Goal: Task Accomplishment & Management: Use online tool/utility

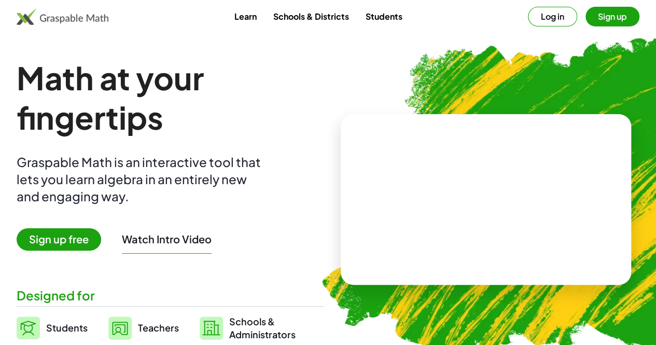
click at [592, 15] on button "Sign up" at bounding box center [612, 17] width 54 height 20
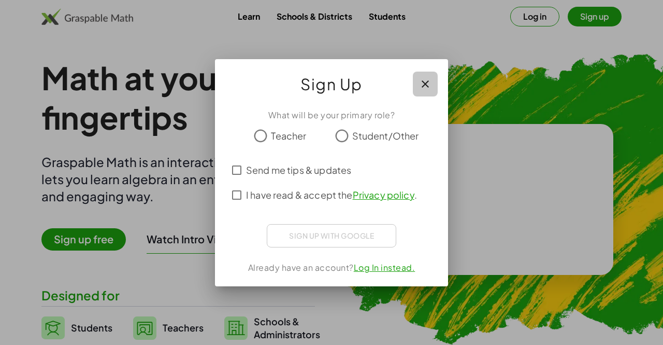
drag, startPoint x: 430, startPoint y: 86, endPoint x: 602, endPoint y: 111, distance: 173.9
click at [602, 111] on div "Sign Up What will be your primary role? Teacher Student/Other Send me tips & up…" at bounding box center [331, 172] width 663 height 345
click at [426, 86] on icon "button" at bounding box center [425, 84] width 12 height 12
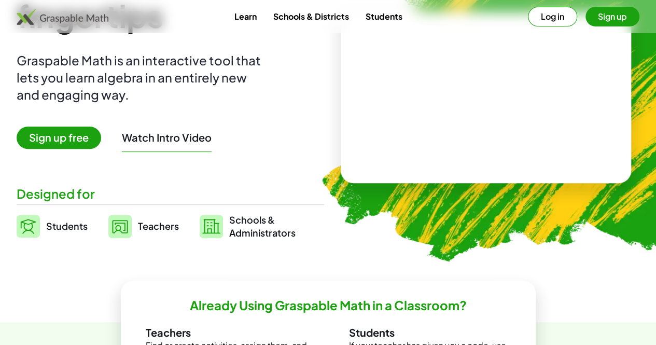
scroll to position [75, 0]
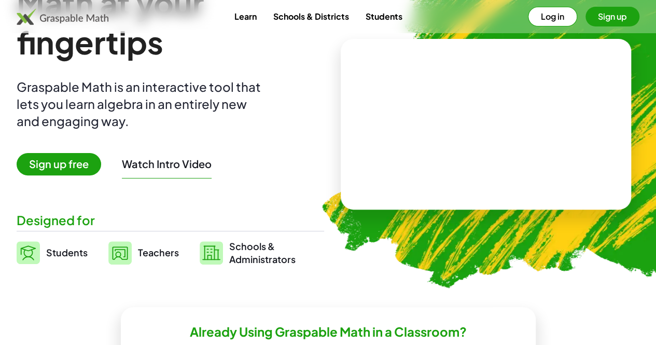
click at [101, 161] on span "Sign up free" at bounding box center [59, 164] width 84 height 22
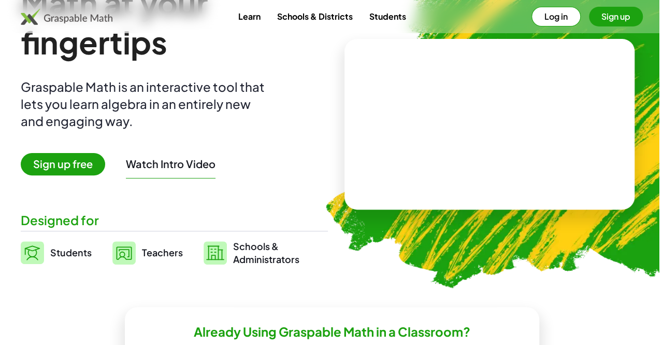
scroll to position [0, 0]
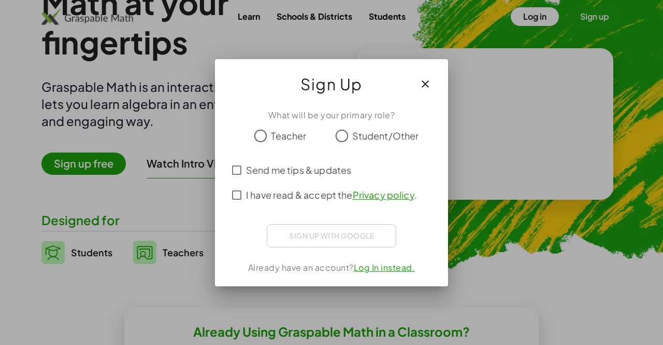
click at [321, 230] on div "What will be your primary role? Teacher Student/Other Send me tips & updates I …" at bounding box center [331, 194] width 233 height 186
click at [257, 176] on span "Send me tips & updates" at bounding box center [298, 170] width 105 height 14
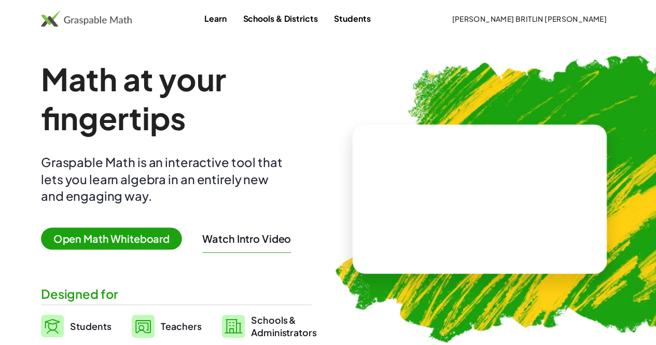
scroll to position [75, 0]
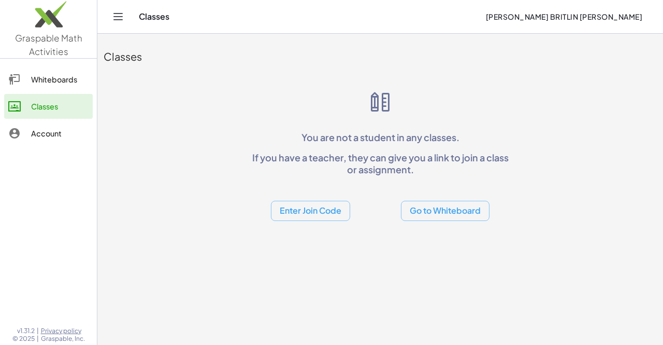
click at [86, 79] on div "Whiteboards" at bounding box center [60, 79] width 58 height 12
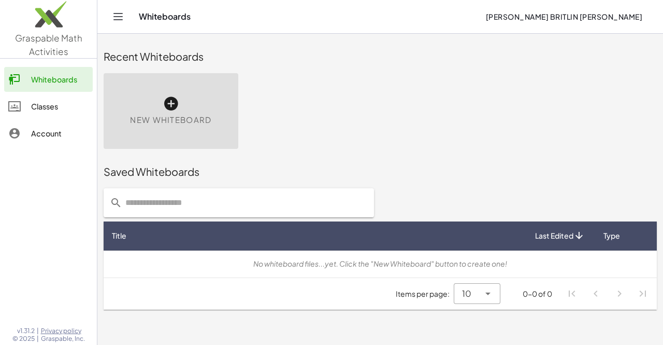
click at [188, 112] on div "New Whiteboard" at bounding box center [171, 111] width 135 height 76
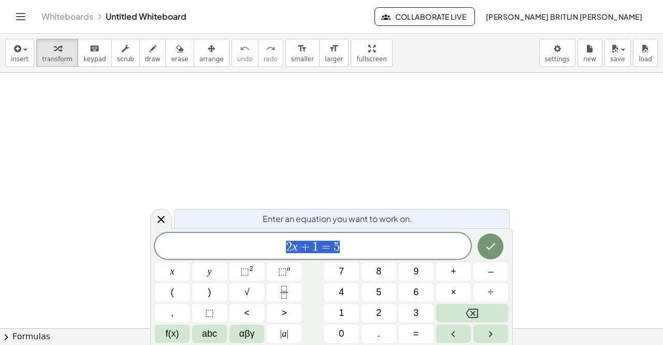
scroll to position [52, 0]
click at [352, 248] on span "2 x + 1 = 5 ​" at bounding box center [313, 246] width 316 height 15
drag, startPoint x: 352, startPoint y: 248, endPoint x: 282, endPoint y: 247, distance: 70.0
click at [282, 247] on span "2 x + 1 = 5" at bounding box center [313, 246] width 316 height 15
click at [490, 254] on button "Done" at bounding box center [491, 245] width 26 height 26
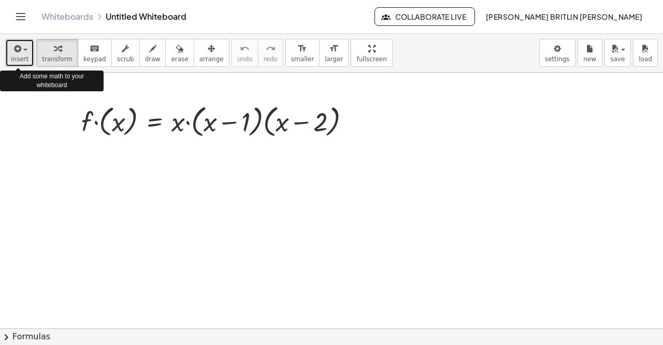
click at [22, 52] on div "button" at bounding box center [20, 48] width 18 height 12
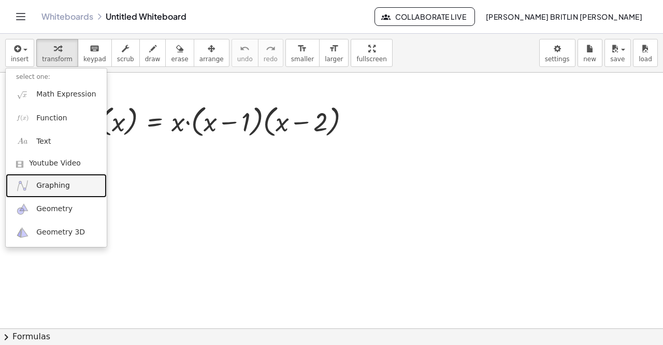
click at [37, 185] on span "Graphing" at bounding box center [53, 185] width 34 height 10
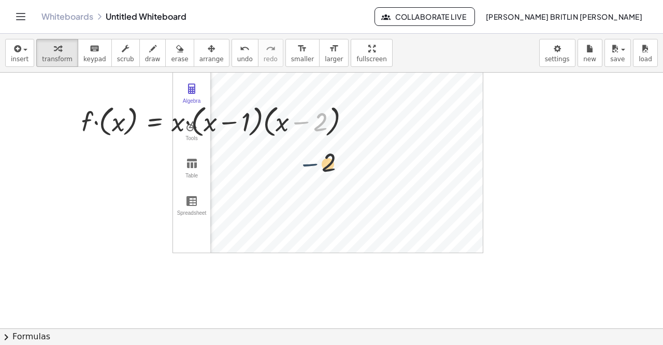
click at [304, 165] on div "− 2 · f · ( x ) = · x · ( + x − 1 ) · ( + x − 2 ) Algebra Tools Table Spreadshe…" at bounding box center [331, 277] width 663 height 513
drag, startPoint x: 330, startPoint y: 139, endPoint x: 336, endPoint y: 140, distance: 5.8
click at [331, 139] on div "· f · ( x ) = · x · ( + x − 1 ) · ( + x − 2 )" at bounding box center [216, 120] width 301 height 45
click at [349, 137] on div at bounding box center [220, 120] width 288 height 39
click at [366, 135] on div "· f · ( x ) = · x · ( + x − 1 ) · ( + x − 2 )" at bounding box center [216, 120] width 301 height 45
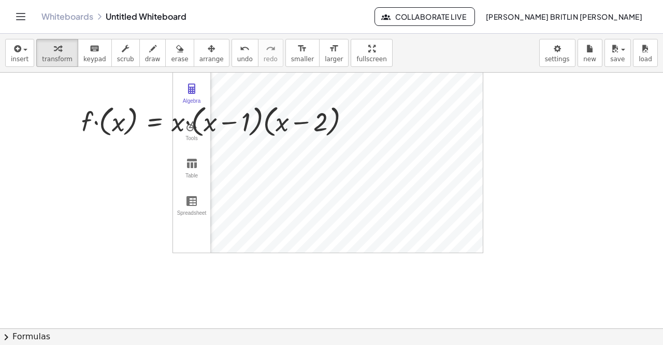
drag, startPoint x: 606, startPoint y: 173, endPoint x: 599, endPoint y: 169, distance: 7.7
click at [606, 173] on div at bounding box center [331, 277] width 663 height 513
click at [190, 93] on img "Graphing Calculator" at bounding box center [192, 88] width 12 height 12
drag, startPoint x: 294, startPoint y: 115, endPoint x: 252, endPoint y: 131, distance: 45.1
click at [252, 131] on div at bounding box center [220, 120] width 288 height 39
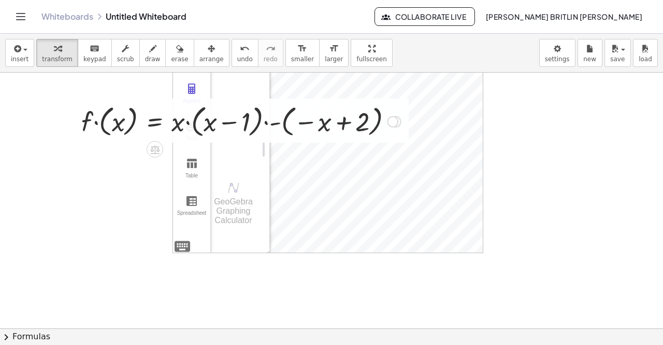
click at [271, 118] on div at bounding box center [241, 120] width 330 height 39
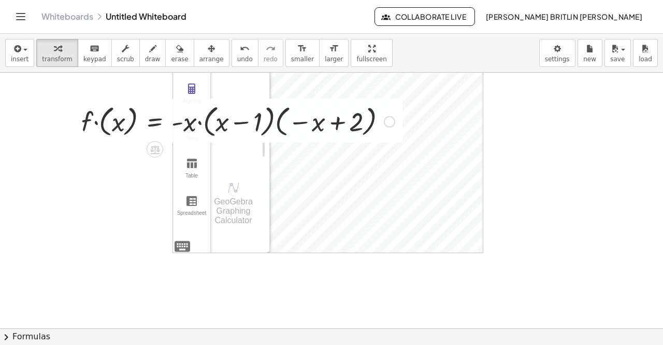
click at [201, 125] on div at bounding box center [238, 120] width 324 height 39
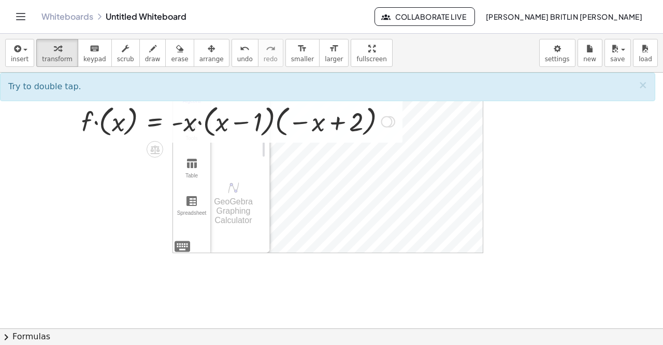
click at [382, 130] on div at bounding box center [238, 120] width 324 height 39
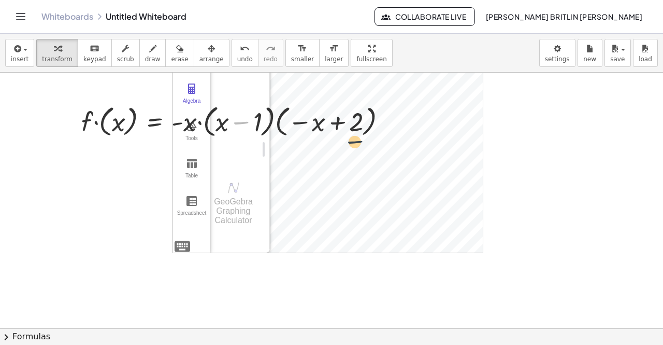
click at [405, 141] on div "· f · ( x ) = · x · ( + x − 1 ) · ( + x − 2 ) · f · ( x ) = · x · ( + x − 1 ) ·…" at bounding box center [331, 277] width 663 height 513
click at [194, 93] on img "Graphing Calculator" at bounding box center [192, 88] width 12 height 12
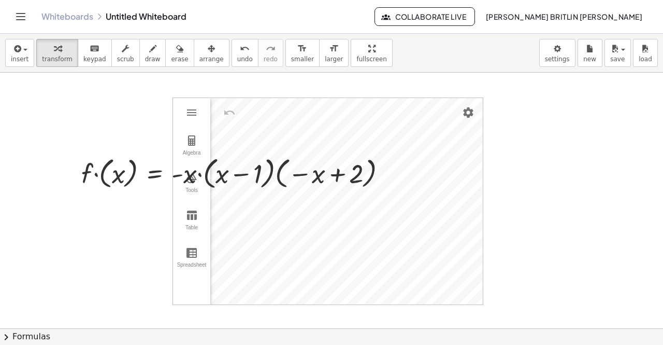
click at [201, 112] on div "Algebra Tools Table Spreadsheet" at bounding box center [191, 201] width 37 height 206
click at [197, 137] on img "Graphing Calculator" at bounding box center [192, 140] width 12 height 12
click at [199, 138] on button "Algebra" at bounding box center [191, 145] width 37 height 37
click at [99, 55] on button "keyboard keypad" at bounding box center [95, 53] width 34 height 28
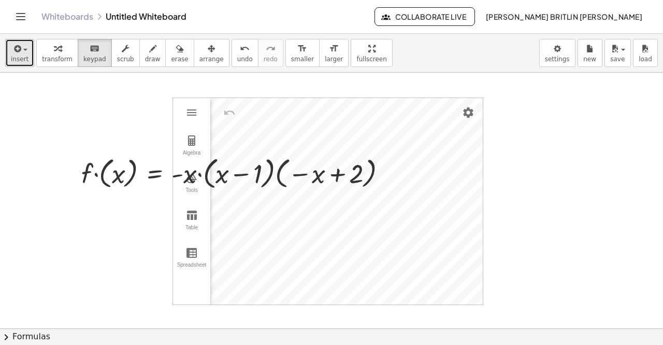
click at [27, 53] on button "insert" at bounding box center [19, 53] width 29 height 28
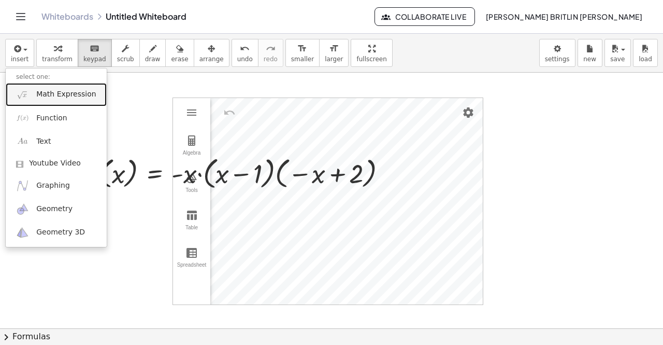
click at [83, 87] on link "Math Expression" at bounding box center [56, 94] width 101 height 23
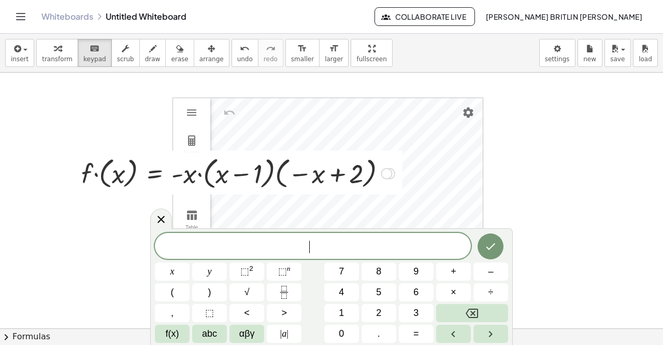
click at [388, 175] on div at bounding box center [386, 172] width 11 height 11
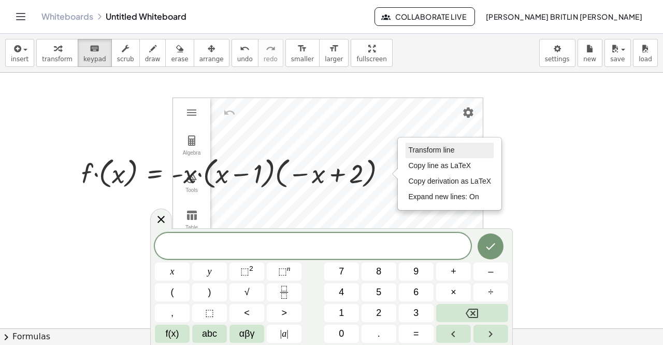
drag, startPoint x: 529, startPoint y: 6, endPoint x: 469, endPoint y: 152, distance: 158.0
click at [469, 152] on li "Transform line" at bounding box center [450, 151] width 88 height 16
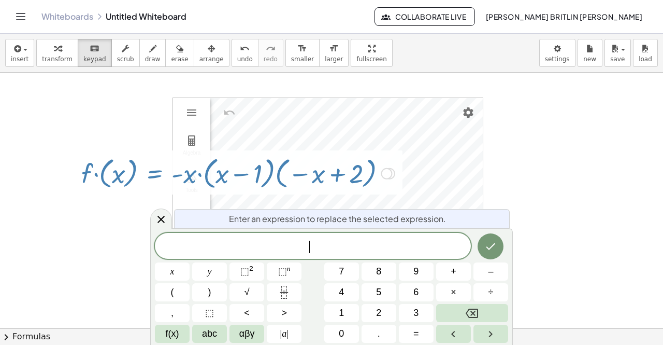
click at [131, 175] on div at bounding box center [238, 172] width 324 height 39
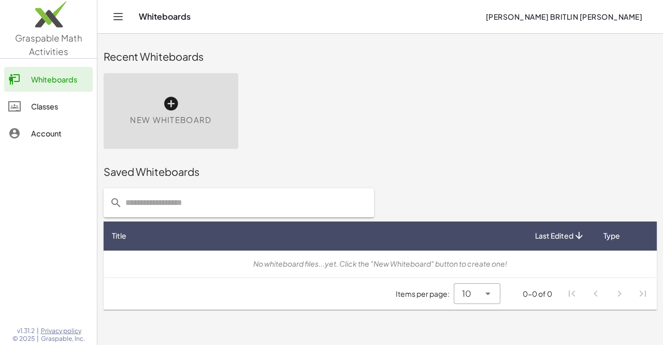
click at [170, 90] on div "New Whiteboard" at bounding box center [171, 111] width 135 height 76
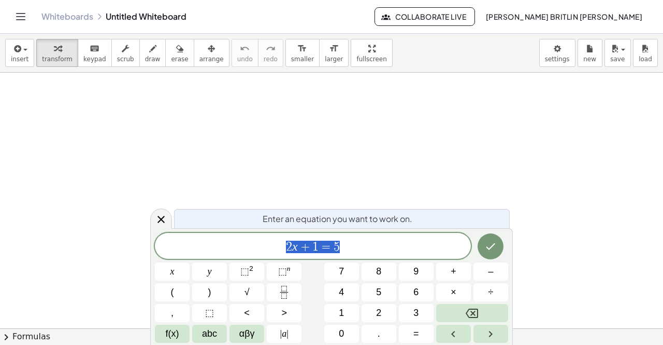
click at [347, 243] on span "2 x + 1 = 5" at bounding box center [313, 246] width 316 height 15
drag, startPoint x: 369, startPoint y: 250, endPoint x: 283, endPoint y: 220, distance: 91.0
click at [265, 236] on div "****** 2 x + 1 = 5" at bounding box center [313, 246] width 316 height 26
click at [180, 334] on button "f(x)" at bounding box center [172, 333] width 35 height 18
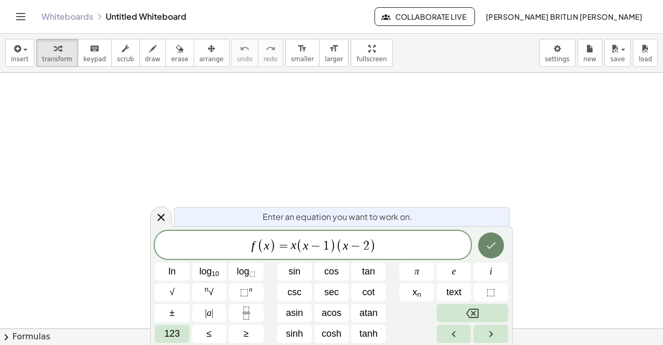
click at [488, 244] on icon "Done" at bounding box center [491, 245] width 12 height 12
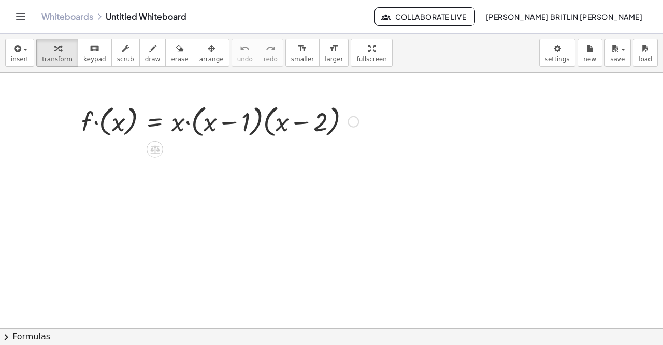
click at [324, 131] on div at bounding box center [220, 120] width 288 height 39
click at [157, 147] on icon at bounding box center [154, 149] width 11 height 11
click at [207, 160] on div at bounding box center [331, 277] width 663 height 513
click at [229, 133] on div at bounding box center [220, 120] width 288 height 39
click at [356, 121] on div at bounding box center [353, 121] width 11 height 11
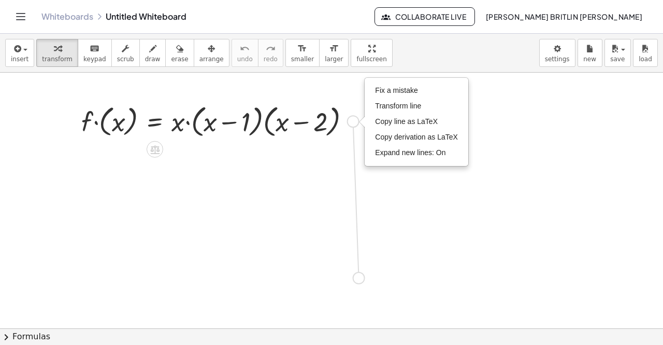
drag, startPoint x: 356, startPoint y: 121, endPoint x: 360, endPoint y: 280, distance: 159.7
click at [360, 280] on div "· f · ( x ) = · x · ( + x − 1 ) · ( + x − 2 ) Fix a mistake Transform line Copy…" at bounding box center [331, 277] width 663 height 513
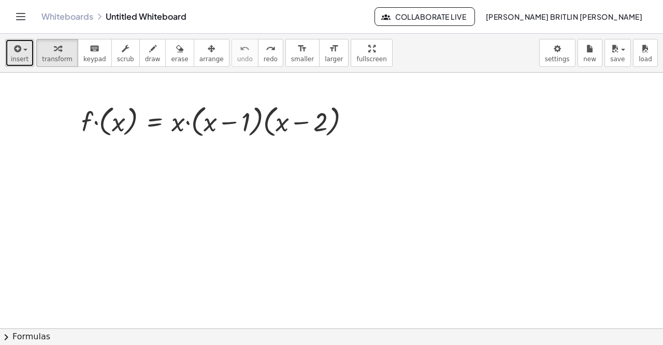
click at [28, 46] on button "insert" at bounding box center [19, 53] width 29 height 28
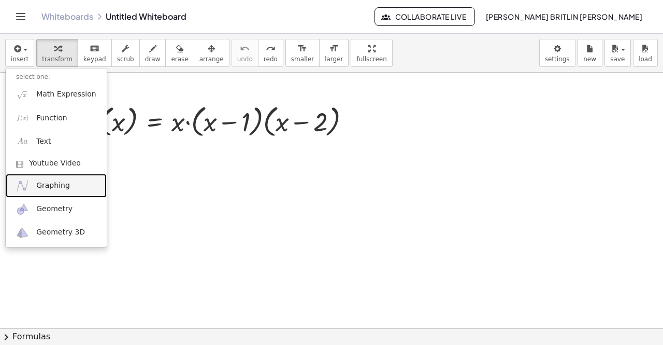
click at [52, 183] on span "Graphing" at bounding box center [53, 185] width 34 height 10
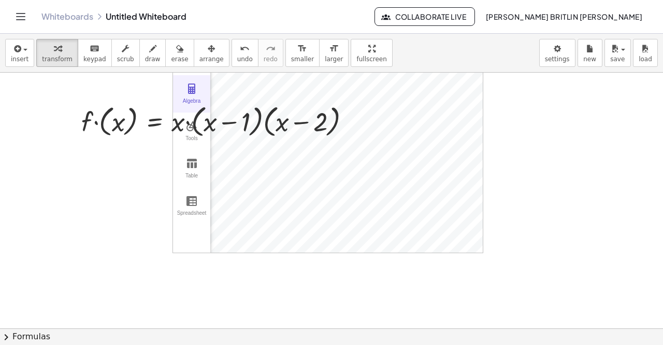
click at [195, 88] on img "Graphing Calculator" at bounding box center [192, 88] width 12 height 12
click at [228, 182] on img "Graphing Calculator" at bounding box center [234, 187] width 12 height 12
click at [290, 120] on div at bounding box center [220, 120] width 288 height 39
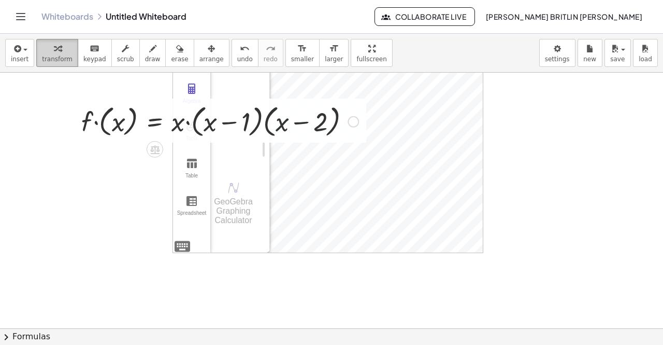
drag, startPoint x: 290, startPoint y: 120, endPoint x: 34, endPoint y: 49, distance: 265.1
click at [36, 49] on button "transform" at bounding box center [57, 53] width 42 height 28
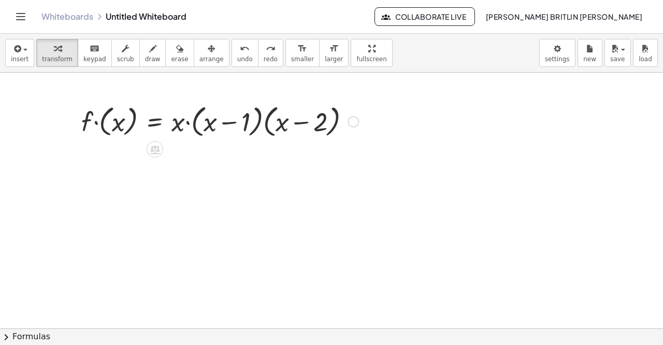
click at [354, 117] on div "Fix a mistake Transform line Copy line as LaTeX Copy derivation as LaTeX Expand…" at bounding box center [353, 121] width 11 height 11
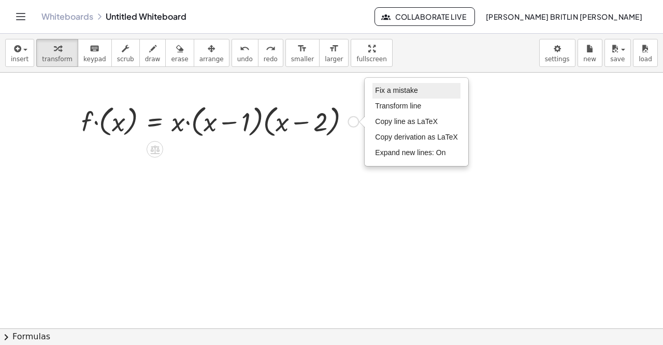
click at [393, 88] on span "Fix a mistake" at bounding box center [396, 90] width 43 height 8
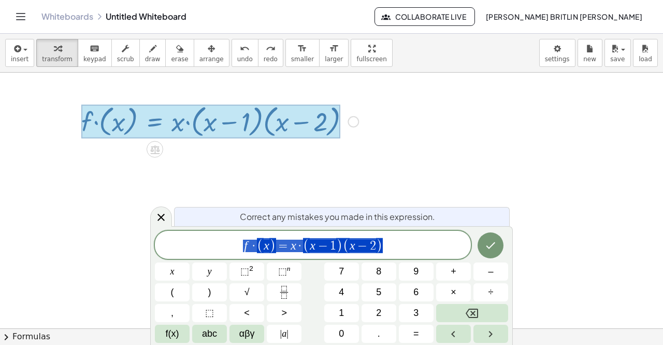
drag, startPoint x: 380, startPoint y: 241, endPoint x: 234, endPoint y: 242, distance: 146.7
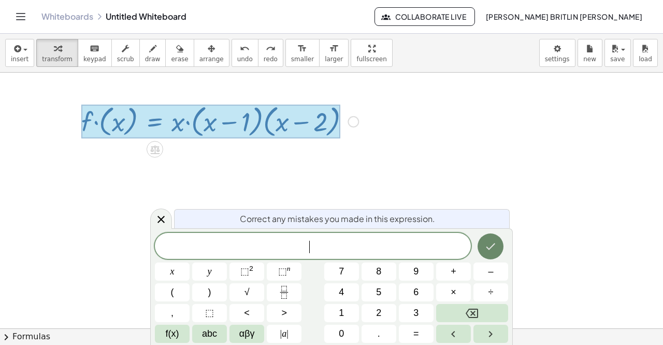
click at [484, 251] on button "Done" at bounding box center [491, 246] width 26 height 26
click at [158, 219] on icon at bounding box center [161, 219] width 12 height 12
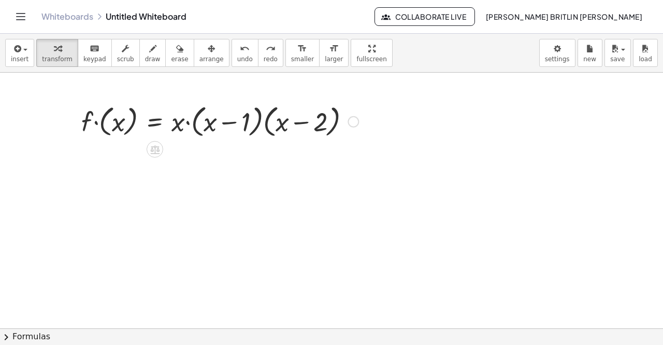
click at [358, 123] on div "Fix a mistake Transform line Copy line as LaTeX Copy derivation as LaTeX Expand…" at bounding box center [353, 121] width 11 height 11
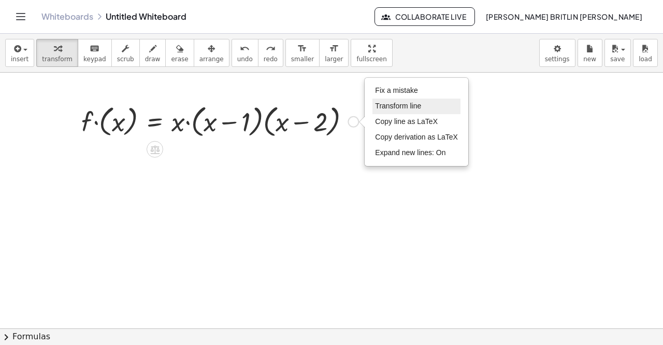
click at [390, 112] on li "Transform line" at bounding box center [417, 106] width 88 height 16
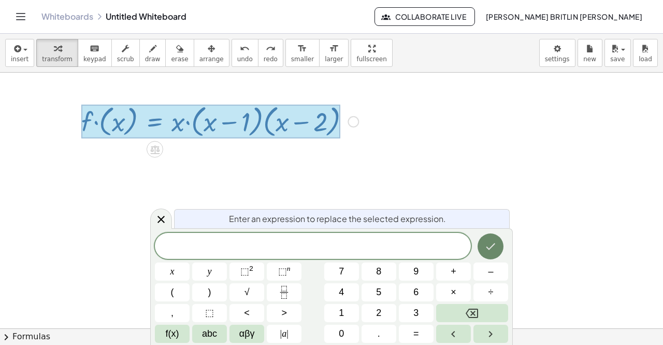
click at [485, 236] on button "Done" at bounding box center [491, 246] width 26 height 26
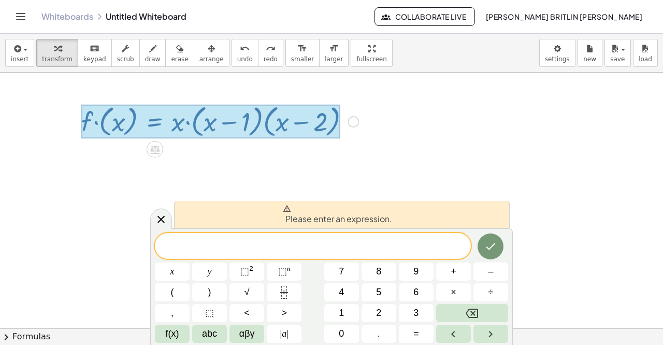
click at [326, 110] on div at bounding box center [210, 122] width 259 height 34
click at [350, 117] on div "Fix a mistake Transform line Copy line as LaTeX Copy derivation as LaTeX Expand…" at bounding box center [353, 121] width 11 height 11
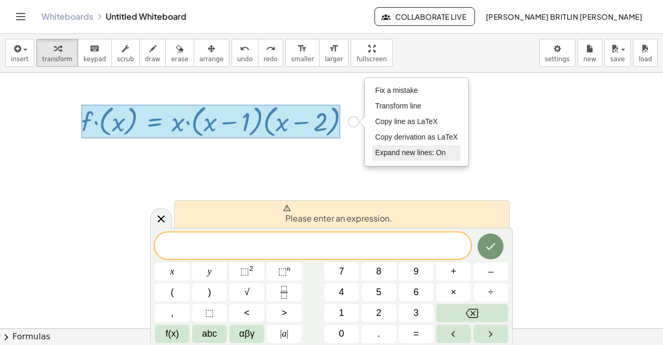
click at [410, 156] on li "Expand new lines: On" at bounding box center [417, 153] width 88 height 16
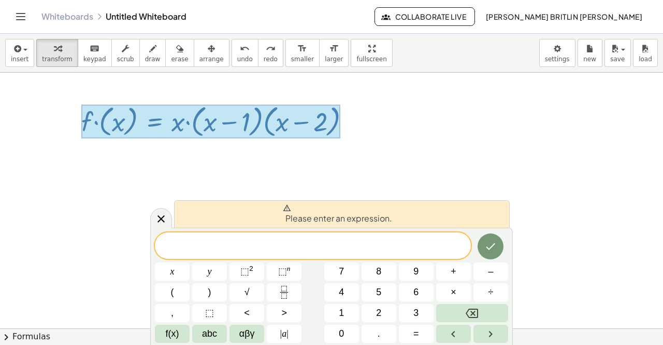
drag, startPoint x: 157, startPoint y: 221, endPoint x: 160, endPoint y: 217, distance: 5.6
click at [157, 221] on icon at bounding box center [161, 219] width 12 height 12
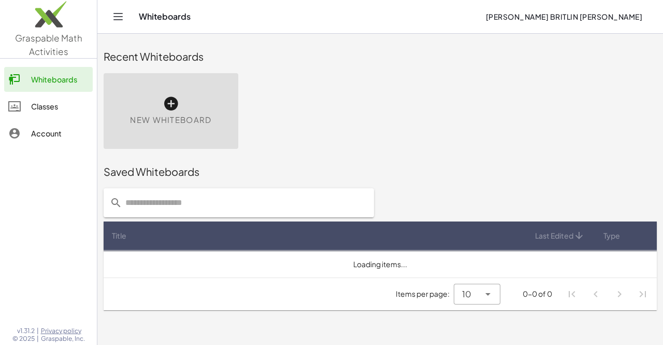
click at [205, 107] on div "New Whiteboard" at bounding box center [171, 111] width 135 height 76
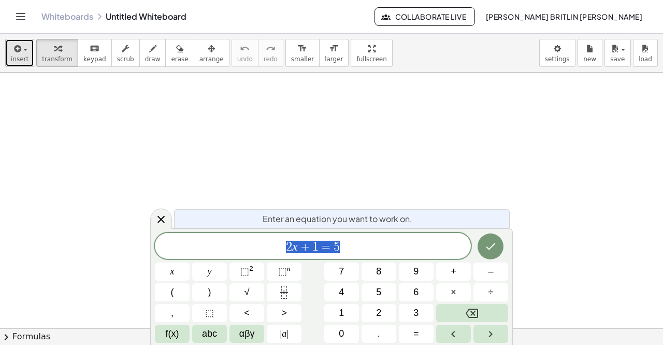
click at [18, 51] on icon "button" at bounding box center [16, 49] width 9 height 12
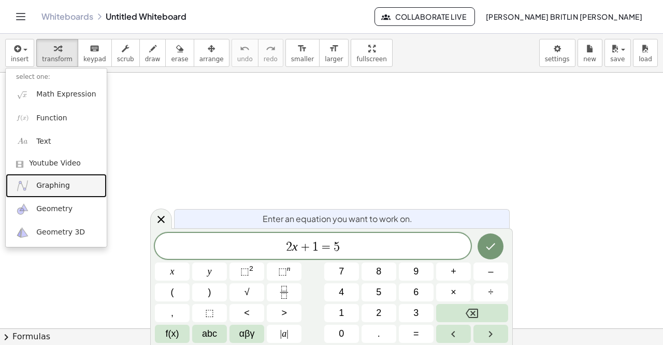
click at [29, 182] on img at bounding box center [22, 185] width 13 height 13
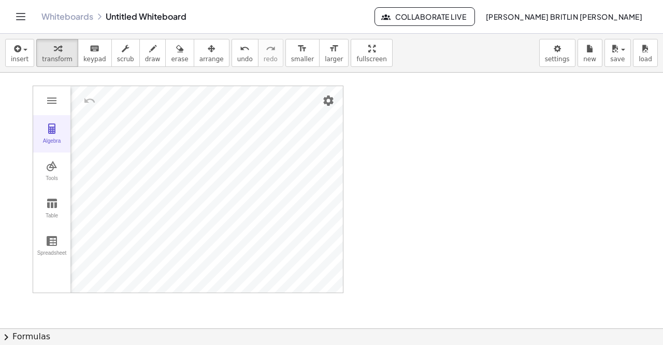
click at [55, 127] on img "Graphing Calculator" at bounding box center [52, 128] width 12 height 12
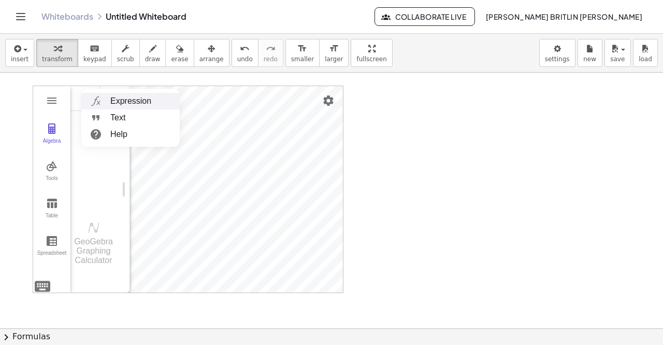
click at [112, 100] on li "Expression" at bounding box center [130, 101] width 98 height 17
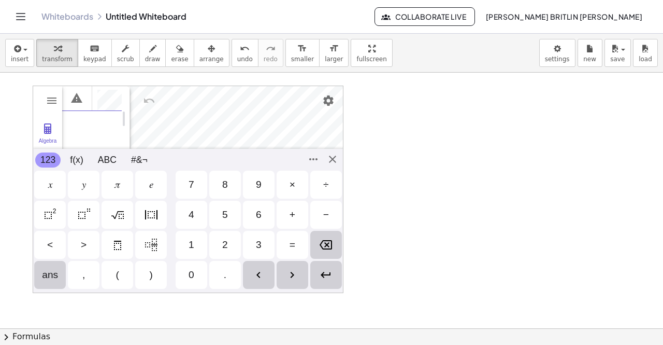
scroll to position [0, 9]
click at [60, 180] on div "𝑥" at bounding box center [50, 185] width 32 height 28
click at [124, 271] on div "(" at bounding box center [118, 275] width 32 height 28
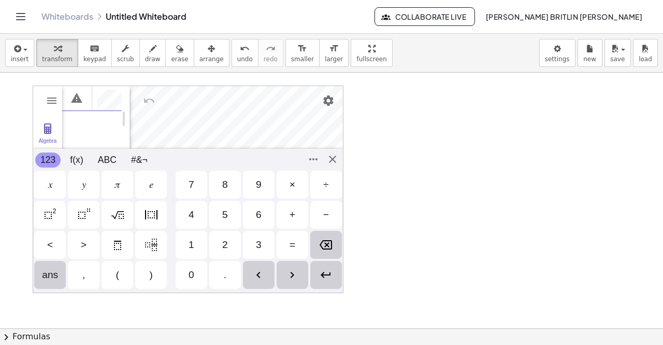
click at [54, 189] on div "𝑥" at bounding box center [50, 185] width 32 height 28
click at [325, 217] on div "−" at bounding box center [326, 214] width 6 height 12
drag, startPoint x: 200, startPoint y: 251, endPoint x: 195, endPoint y: 256, distance: 5.9
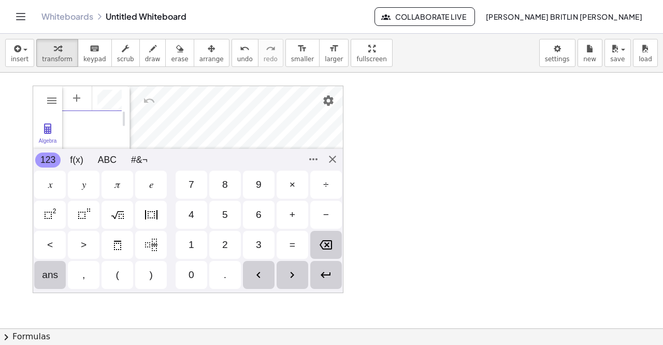
click at [200, 251] on div "1" at bounding box center [192, 245] width 32 height 28
click at [148, 272] on div ")" at bounding box center [151, 275] width 32 height 28
click at [116, 280] on div "(" at bounding box center [118, 275] width 32 height 28
click at [52, 189] on div "𝑥" at bounding box center [50, 184] width 4 height 12
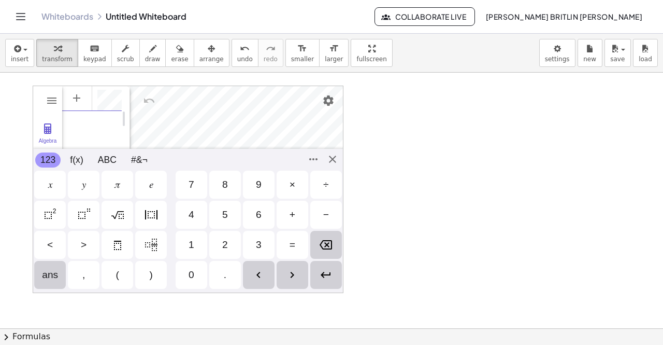
scroll to position [0, 59]
click at [324, 218] on div "−" at bounding box center [326, 214] width 6 height 12
click at [231, 235] on div "2" at bounding box center [225, 245] width 32 height 28
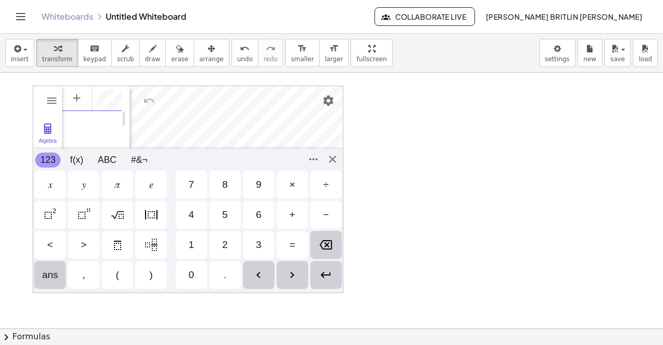
click at [154, 284] on div ")" at bounding box center [151, 275] width 32 height 28
click at [332, 275] on div "Enter" at bounding box center [326, 275] width 32 height 28
click at [330, 162] on div "Algebra Tools Table Spreadsheet GeoGebra Graphing Calculator Basic Tools Move P…" at bounding box center [188, 189] width 311 height 207
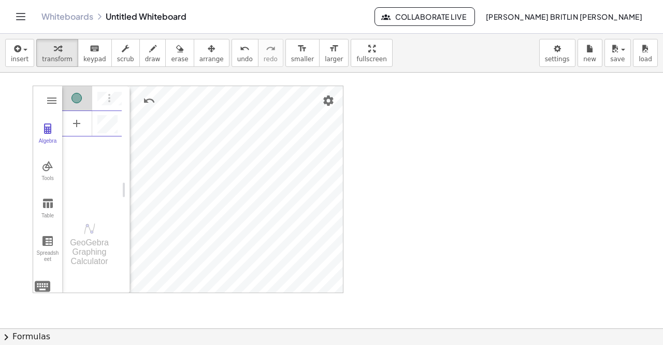
click at [375, 257] on div at bounding box center [331, 329] width 663 height 513
click at [92, 125] on div "Algebra" at bounding box center [92, 122] width 60 height 23
drag, startPoint x: 107, startPoint y: 126, endPoint x: 111, endPoint y: 135, distance: 10.2
click at [107, 126] on li "Expression" at bounding box center [122, 126] width 98 height 17
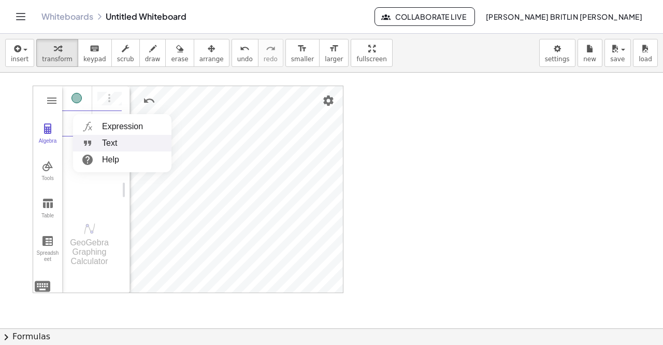
click at [98, 144] on li "Text" at bounding box center [122, 143] width 98 height 17
click at [108, 124] on li "Expression" at bounding box center [122, 126] width 98 height 17
drag, startPoint x: 388, startPoint y: 144, endPoint x: 362, endPoint y: 142, distance: 26.0
click at [389, 144] on div at bounding box center [331, 329] width 663 height 513
drag, startPoint x: 52, startPoint y: 126, endPoint x: 52, endPoint y: 120, distance: 5.7
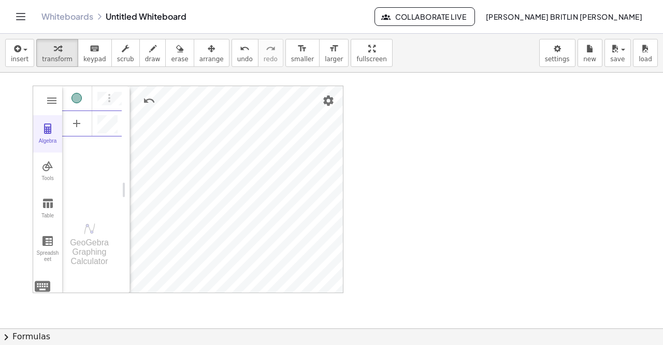
click at [52, 125] on img "Graphing Calculator" at bounding box center [47, 128] width 12 height 12
click at [51, 101] on img "Graphing Calculator" at bounding box center [52, 100] width 12 height 12
click at [53, 131] on img "Graphing Calculator" at bounding box center [47, 128] width 12 height 12
click at [49, 109] on div "Algebra Tools Table Spreadsheet" at bounding box center [47, 189] width 29 height 207
click at [49, 105] on img "Graphing Calculator" at bounding box center [52, 100] width 12 height 12
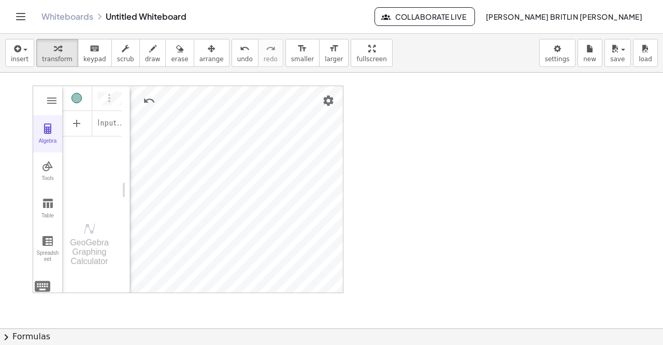
click at [56, 124] on button "Algebra" at bounding box center [47, 133] width 29 height 37
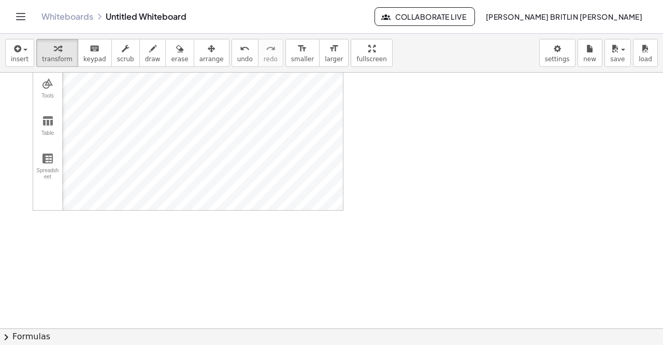
scroll to position [0, 0]
click at [46, 118] on button "Algebra" at bounding box center [47, 133] width 29 height 37
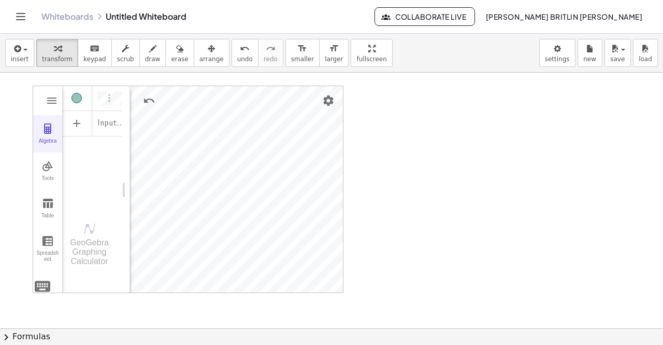
click at [49, 133] on img "Graphing Calculator" at bounding box center [47, 128] width 12 height 12
click at [56, 138] on div "Algebra" at bounding box center [47, 145] width 25 height 15
click at [107, 93] on img "Options" at bounding box center [109, 98] width 12 height 12
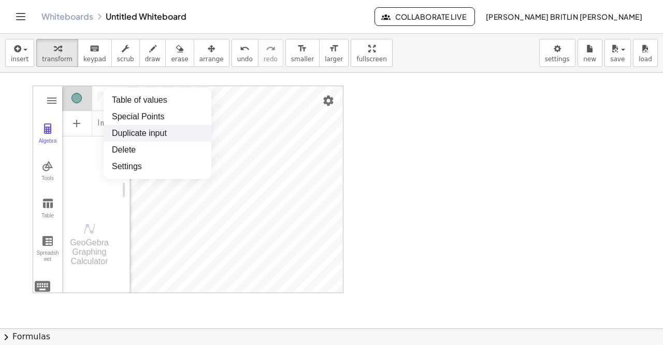
scroll to position [6, 0]
click at [94, 125] on div "Input…" at bounding box center [92, 122] width 60 height 23
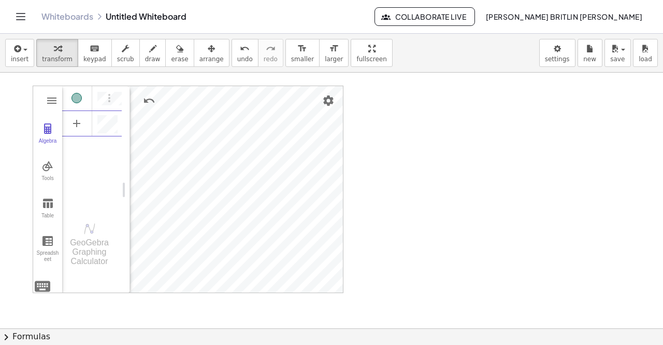
click at [102, 86] on div "Algebra" at bounding box center [92, 97] width 60 height 22
click at [115, 97] on img "Options" at bounding box center [109, 98] width 12 height 12
click at [112, 100] on img "Options" at bounding box center [109, 98] width 12 height 12
click at [374, 139] on div at bounding box center [331, 329] width 663 height 513
click at [108, 98] on img "Options" at bounding box center [109, 98] width 12 height 12
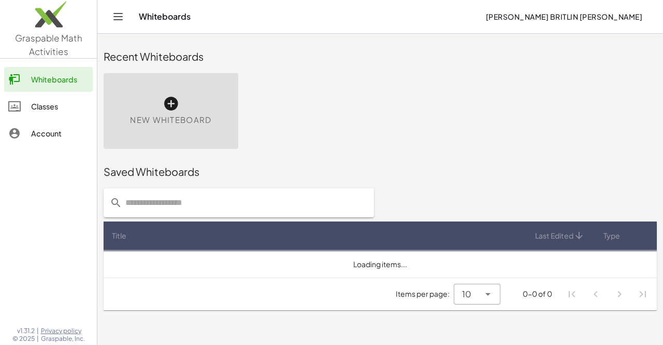
click at [182, 105] on div "New Whiteboard" at bounding box center [171, 111] width 135 height 76
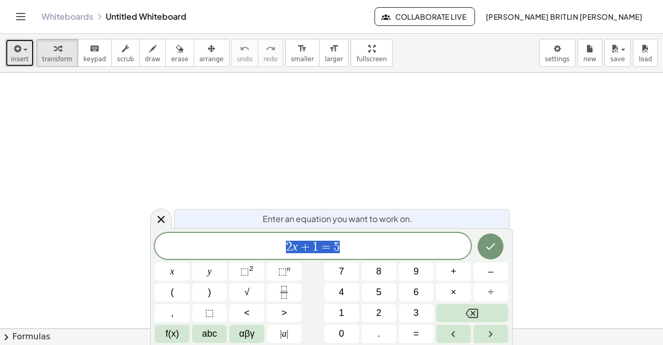
click at [26, 43] on button "insert" at bounding box center [19, 53] width 29 height 28
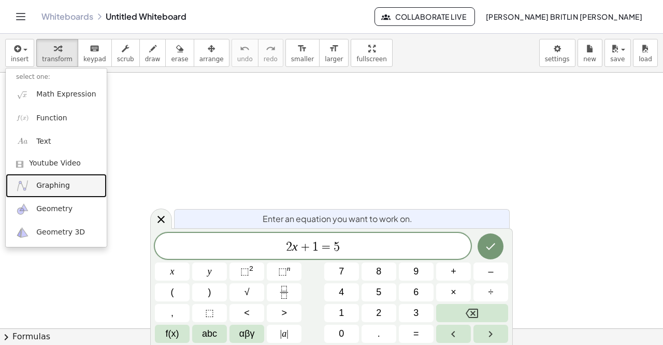
click at [55, 188] on span "Graphing" at bounding box center [53, 185] width 34 height 10
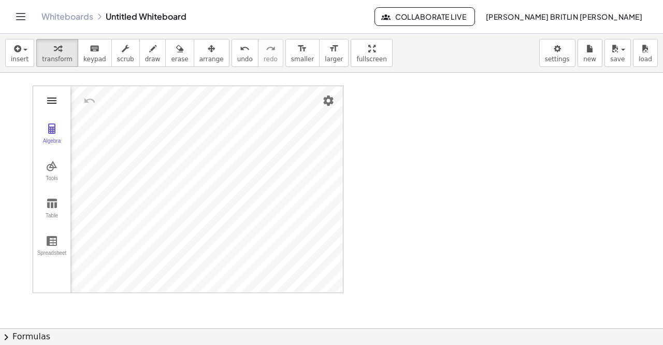
click at [56, 104] on img "Graphing Calculator" at bounding box center [52, 100] width 12 height 12
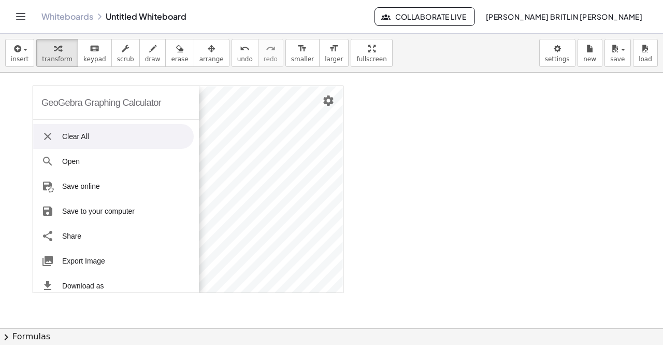
click at [376, 98] on div at bounding box center [331, 329] width 663 height 513
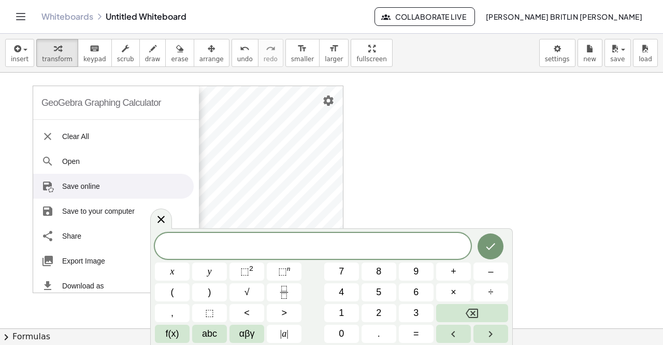
click at [351, 155] on div at bounding box center [331, 329] width 663 height 513
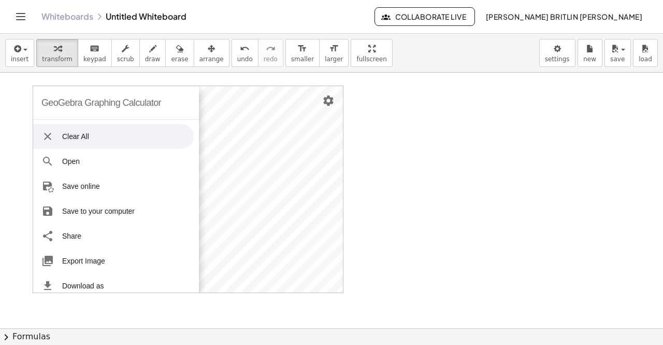
click at [37, 131] on li "Clear All" at bounding box center [113, 136] width 161 height 25
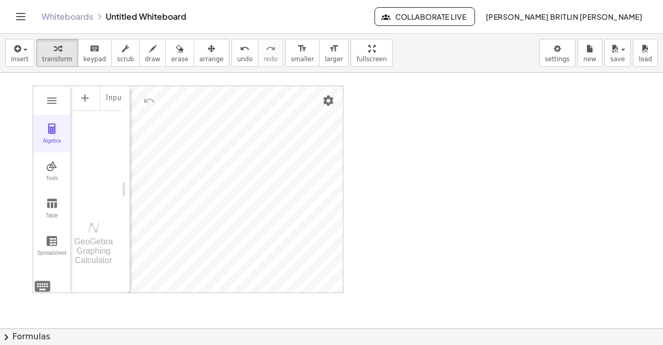
click at [50, 133] on img "Graphing Calculator" at bounding box center [52, 128] width 12 height 12
click at [64, 134] on button "Algebra" at bounding box center [51, 133] width 37 height 37
click at [119, 100] on div "Algebra" at bounding box center [119, 98] width 6 height 25
click at [48, 108] on button "Graphing Calculator" at bounding box center [52, 100] width 19 height 19
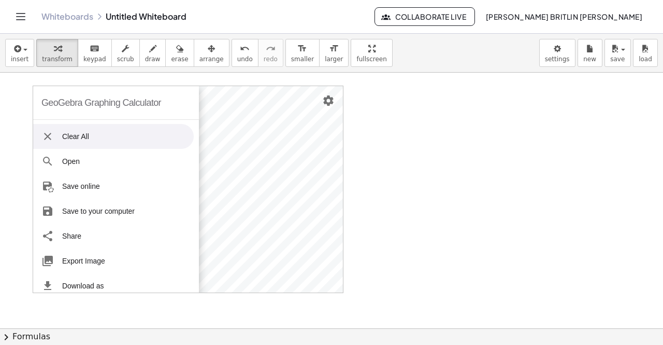
drag, startPoint x: 419, startPoint y: 128, endPoint x: 393, endPoint y: 125, distance: 26.0
click at [418, 128] on div at bounding box center [331, 329] width 663 height 513
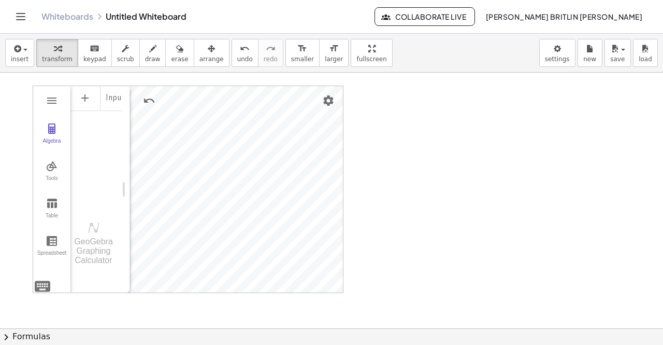
click at [107, 88] on div "Input…" at bounding box center [95, 97] width 51 height 23
click at [109, 102] on li "Expression" at bounding box center [130, 101] width 98 height 17
click at [98, 159] on div "Algebra" at bounding box center [95, 145] width 51 height 121
click at [44, 289] on div "GeoGebra Graphing Calculator Clear All Open Save online Save to your computer S…" at bounding box center [188, 189] width 311 height 207
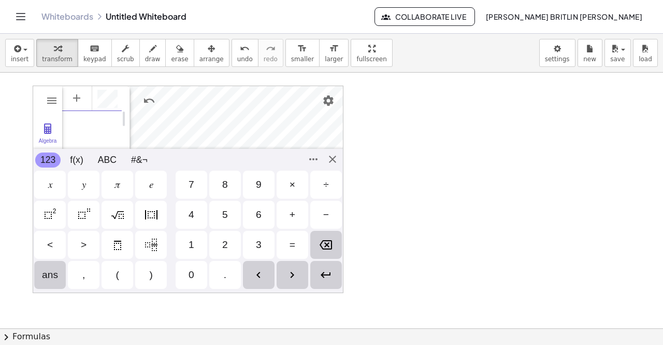
click at [56, 190] on div "𝑥" at bounding box center [50, 185] width 32 height 28
click at [76, 161] on button "f(x)" at bounding box center [76, 159] width 23 height 15
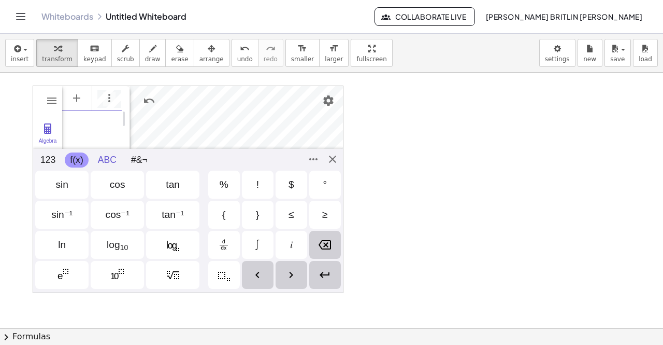
click at [106, 157] on button "ABC" at bounding box center [107, 159] width 29 height 15
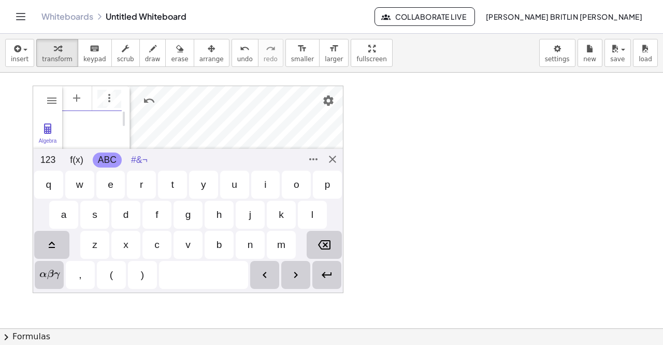
click at [135, 157] on button "#&¬" at bounding box center [139, 159] width 27 height 15
click at [103, 160] on button "ABC" at bounding box center [107, 159] width 29 height 15
click at [54, 269] on div "𝑥 𝑦 𝜋 𝑒 7 8 9 × ÷ 4 5 6 + − < > 1 2 3 = ans , ( ) 0 . 𝑥 𝑦 𝑧 𝜋 7 8 9 × ÷ 𝑒 4 5 6…" at bounding box center [188, 229] width 310 height 120
click at [54, 270] on div "𝑥 𝑦 𝜋 𝑒 7 8 9 × ÷ 4 5 6 + − < > 1 2 3 = ans , ( ) 0 . 𝑥 𝑦 𝑧 𝜋 7 8 9 × ÷ 𝑒 4 5 6…" at bounding box center [188, 229] width 310 height 120
click at [72, 164] on button "f(x)" at bounding box center [76, 159] width 23 height 15
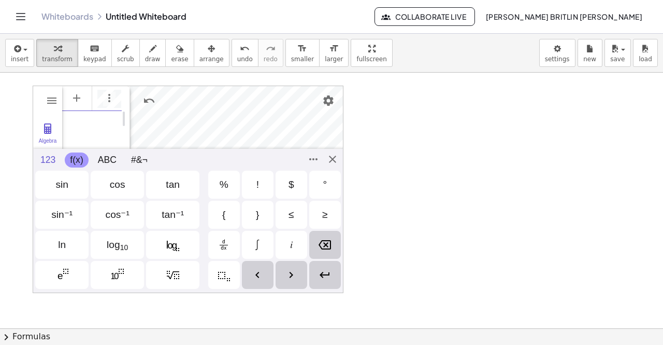
click at [50, 154] on button "123" at bounding box center [47, 159] width 25 height 15
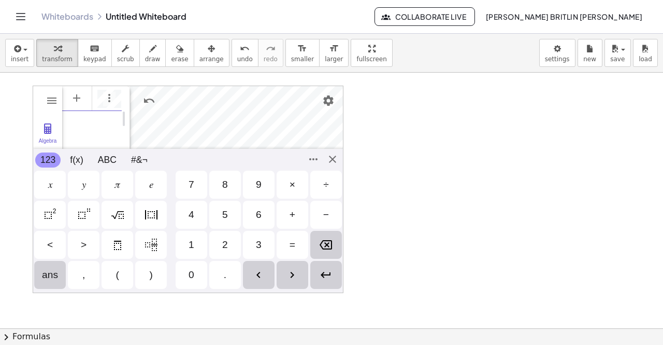
drag, startPoint x: 207, startPoint y: 228, endPoint x: 210, endPoint y: 238, distance: 10.8
click at [207, 226] on div "4 5 6 + −" at bounding box center [188, 215] width 310 height 30
click at [210, 238] on div "2" at bounding box center [225, 245] width 32 height 28
click at [315, 241] on div "Backspace" at bounding box center [326, 245] width 32 height 28
drag, startPoint x: 226, startPoint y: 243, endPoint x: 221, endPoint y: 213, distance: 30.5
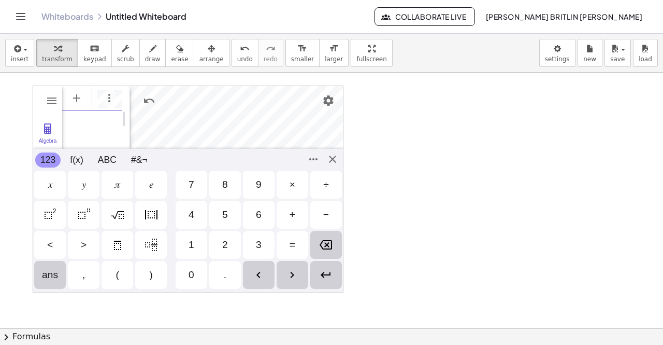
click at [221, 213] on div "𝑥 𝑦 𝜋 𝑒 7 8 9 × ÷ 4 5 6 + − < > 1 2 3 = ans , ( ) 0 ." at bounding box center [188, 229] width 310 height 120
click at [331, 239] on img "Backspace" at bounding box center [326, 244] width 12 height 12
click at [327, 247] on img "Backspace" at bounding box center [326, 244] width 12 height 12
click at [42, 178] on div "𝑥" at bounding box center [50, 185] width 32 height 28
click at [48, 209] on img "Squared" at bounding box center [50, 214] width 12 height 12
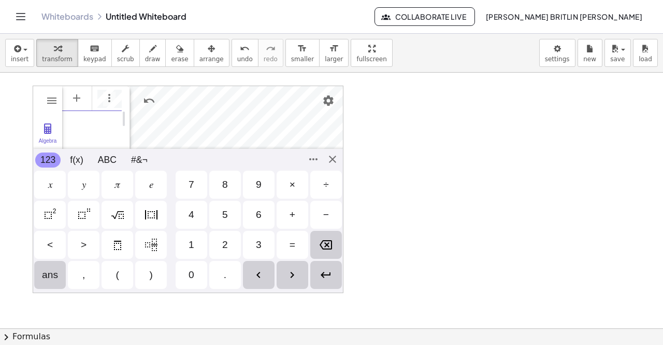
click at [291, 214] on div "+" at bounding box center [293, 214] width 6 height 12
click at [82, 185] on div "𝑦" at bounding box center [84, 184] width 4 height 12
click at [88, 210] on img "Power" at bounding box center [84, 214] width 12 height 12
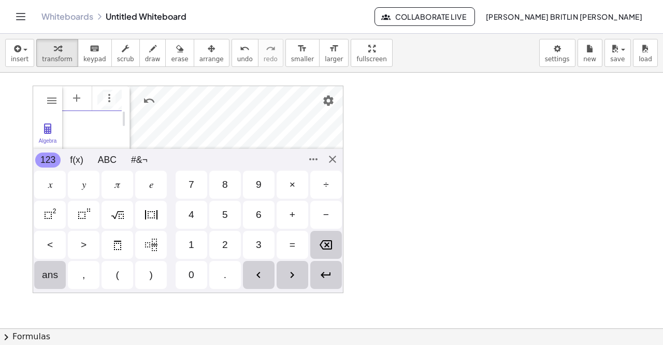
scroll to position [0, 18]
click at [330, 236] on div "Backspace" at bounding box center [326, 245] width 32 height 28
click at [61, 218] on div "Squared" at bounding box center [50, 215] width 32 height 28
click at [284, 240] on div "=" at bounding box center [293, 245] width 32 height 28
drag, startPoint x: 219, startPoint y: 244, endPoint x: 220, endPoint y: 233, distance: 10.4
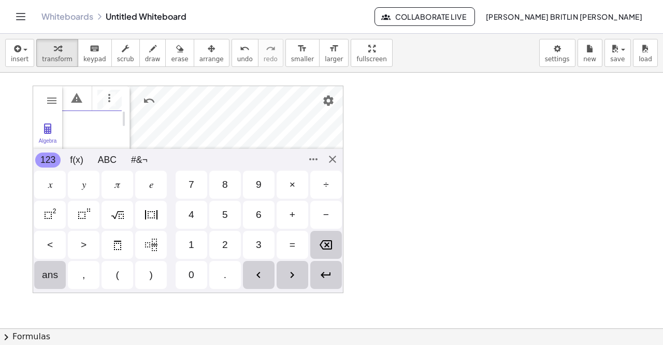
click at [219, 244] on div "2" at bounding box center [225, 245] width 32 height 28
click at [220, 216] on div "5" at bounding box center [225, 215] width 32 height 28
click at [86, 273] on div "," at bounding box center [84, 275] width 32 height 28
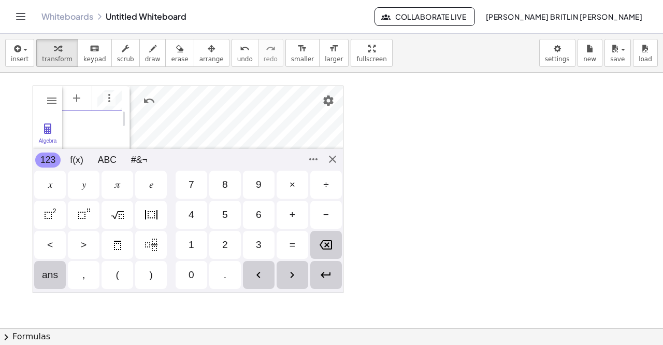
click at [82, 183] on div "𝑦" at bounding box center [84, 184] width 4 height 12
click at [299, 250] on div "=" at bounding box center [293, 245] width 32 height 28
click at [53, 187] on div "𝑥" at bounding box center [50, 185] width 32 height 28
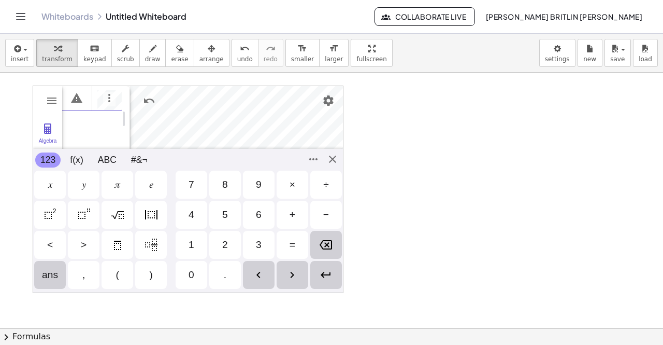
click at [334, 274] on div "Enter" at bounding box center [326, 275] width 32 height 28
click at [325, 158] on div "GeoGebra Graphing Calculator Clear All Open Save online Save to your computer S…" at bounding box center [188, 189] width 311 height 207
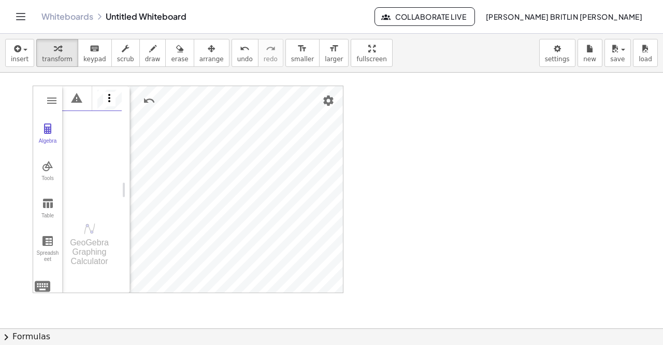
click at [109, 92] on img "Options" at bounding box center [109, 98] width 12 height 12
click at [104, 94] on li "Delete" at bounding box center [158, 100] width 108 height 17
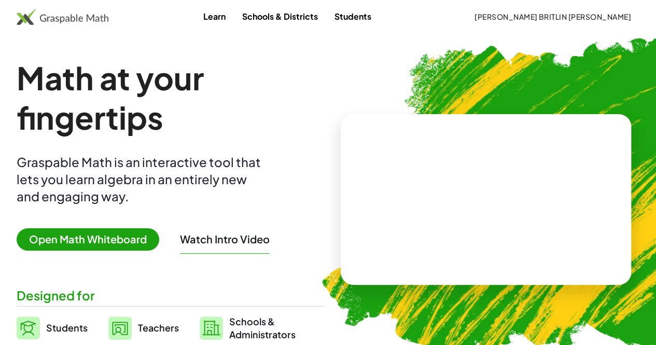
click at [141, 234] on span "Open Math Whiteboard" at bounding box center [88, 239] width 143 height 22
